Goal: Check status: Check status

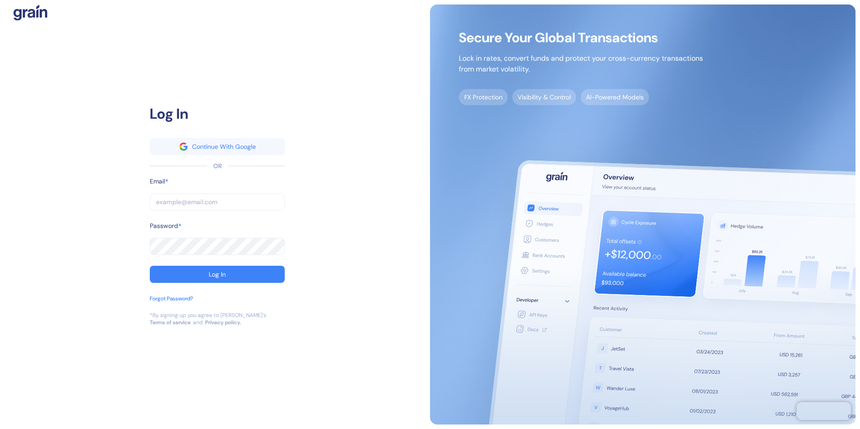
type input "[EMAIL_ADDRESS][PERSON_NAME][PERSON_NAME][DOMAIN_NAME]"
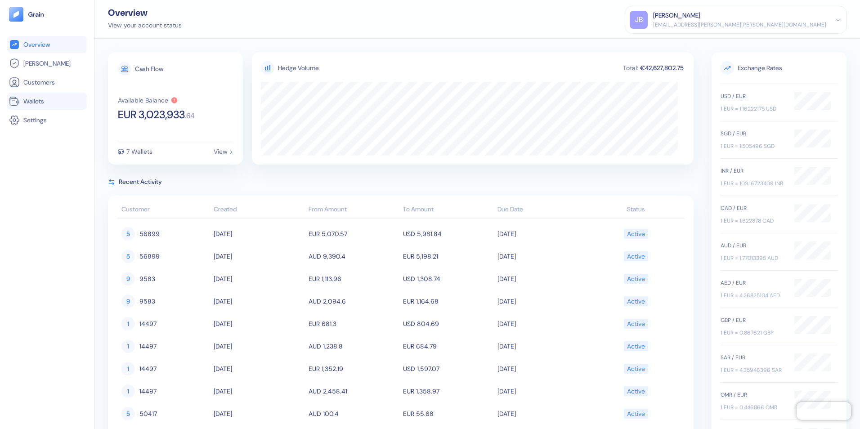
click at [39, 104] on span "Wallets" at bounding box center [33, 101] width 21 height 9
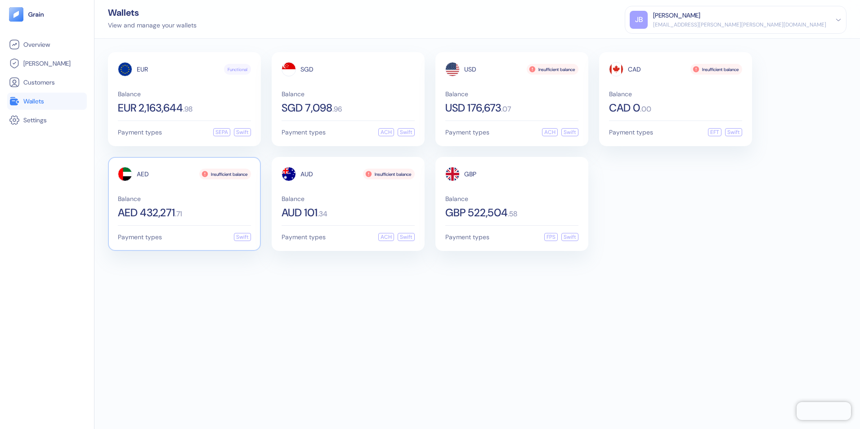
click at [213, 205] on div "Balance AED 432,271 . 71" at bounding box center [184, 207] width 133 height 22
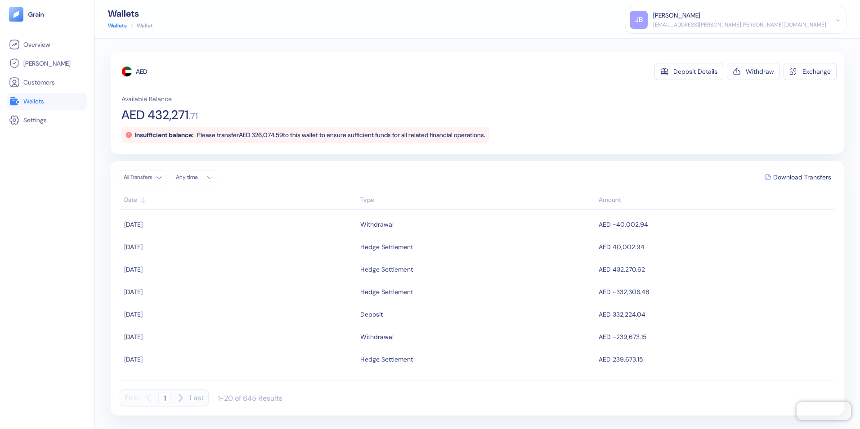
click at [38, 98] on span "Wallets" at bounding box center [33, 101] width 21 height 9
